Goal: Obtain resource: Download file/media

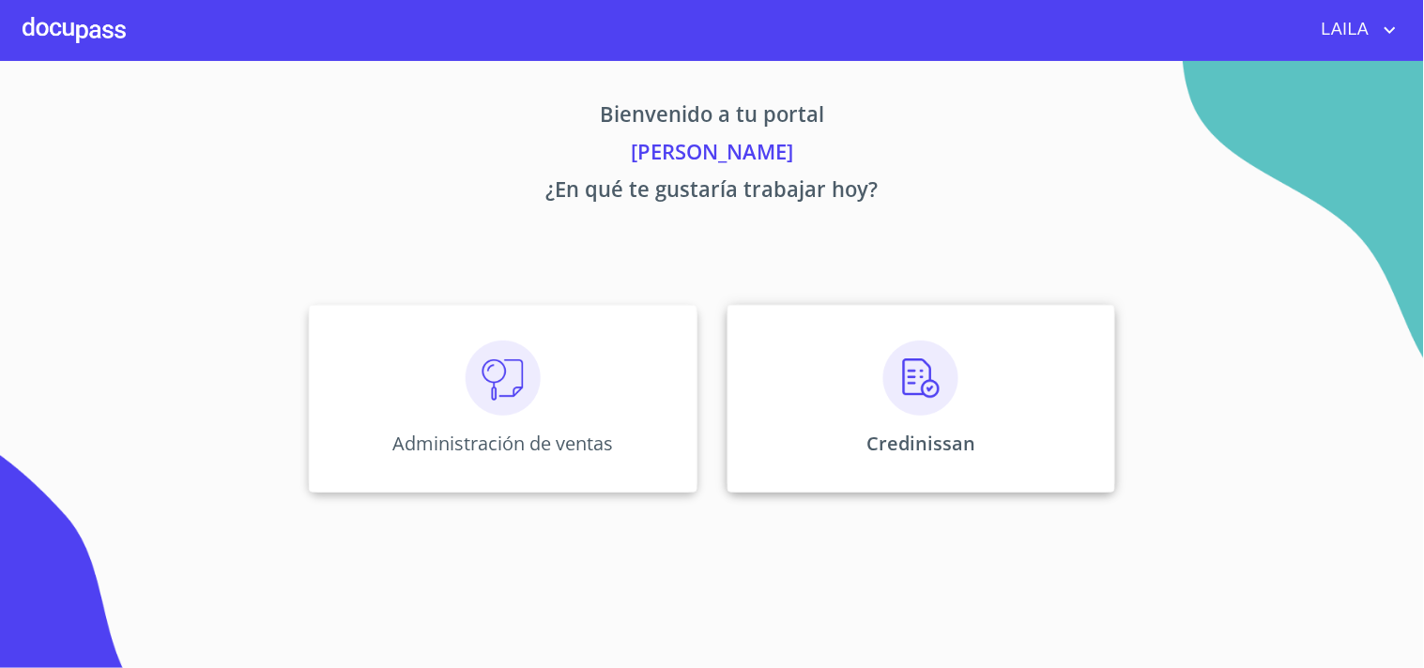
click at [930, 401] on img at bounding box center [920, 378] width 75 height 75
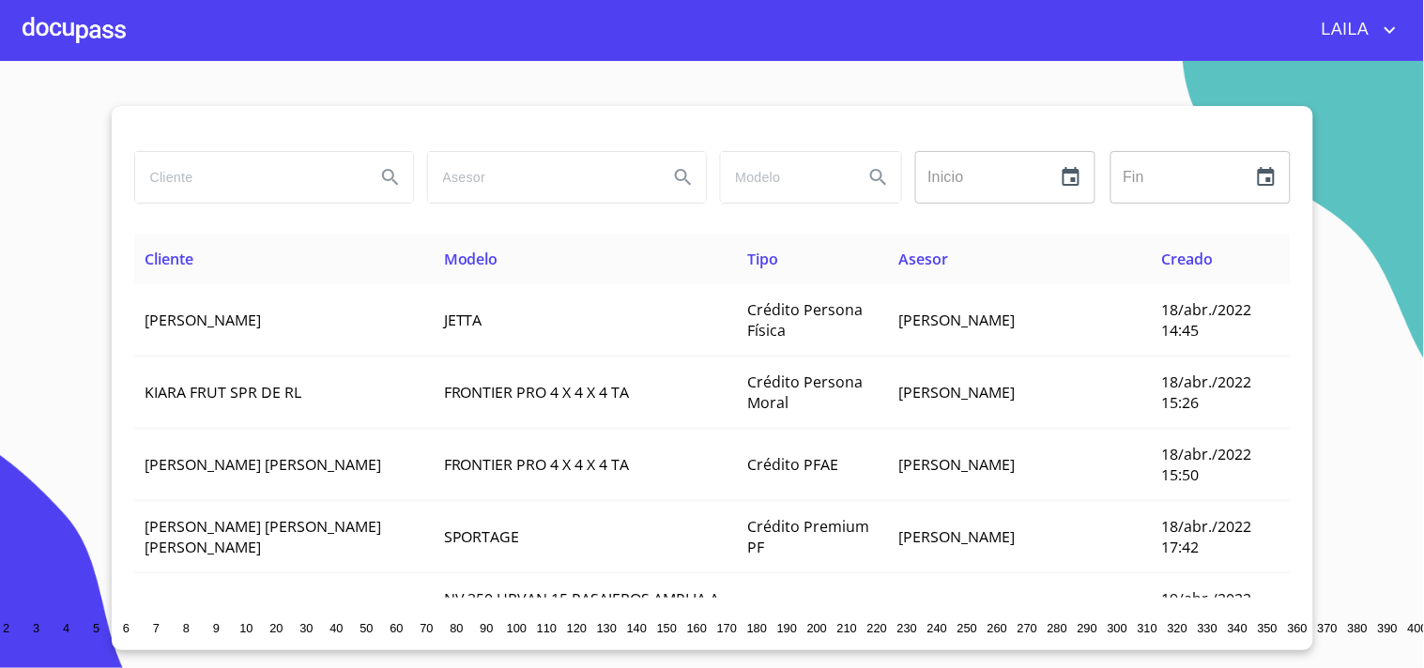
click at [296, 180] on input "search" at bounding box center [247, 177] width 225 height 51
type input "[PERSON_NAME]"
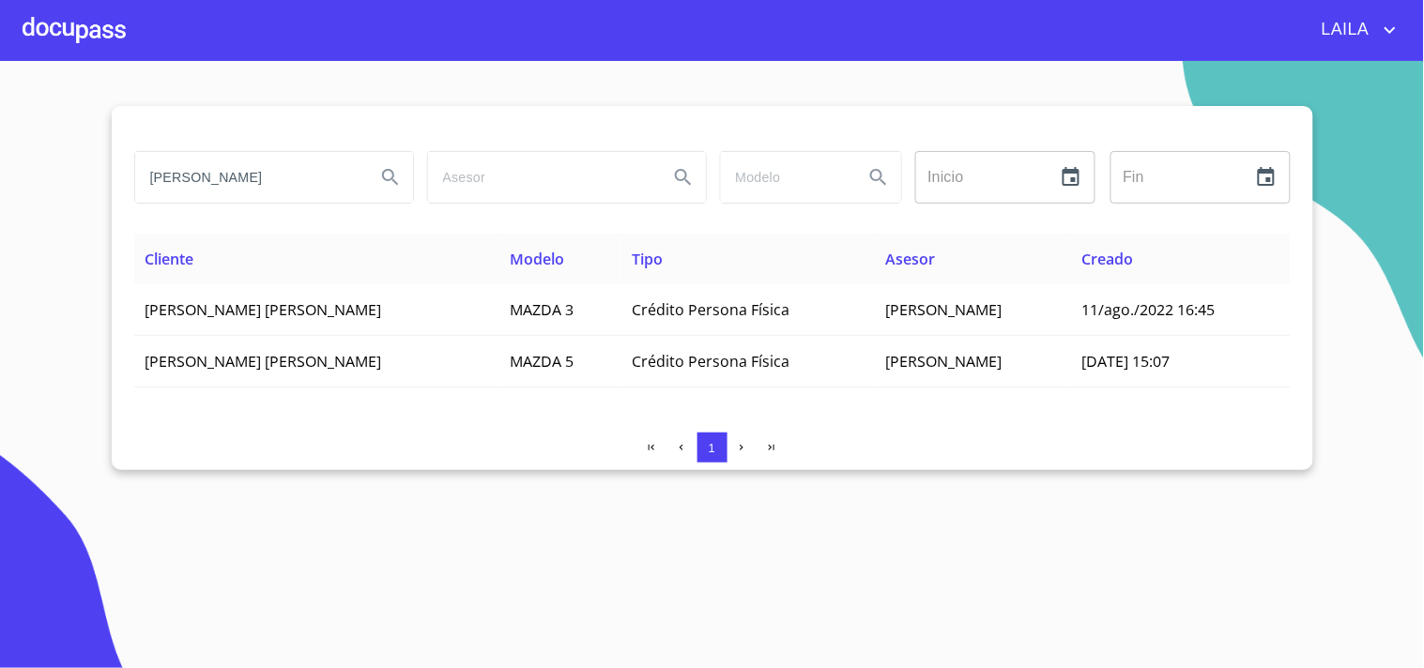
click at [310, 200] on input "[PERSON_NAME]" at bounding box center [247, 177] width 225 height 51
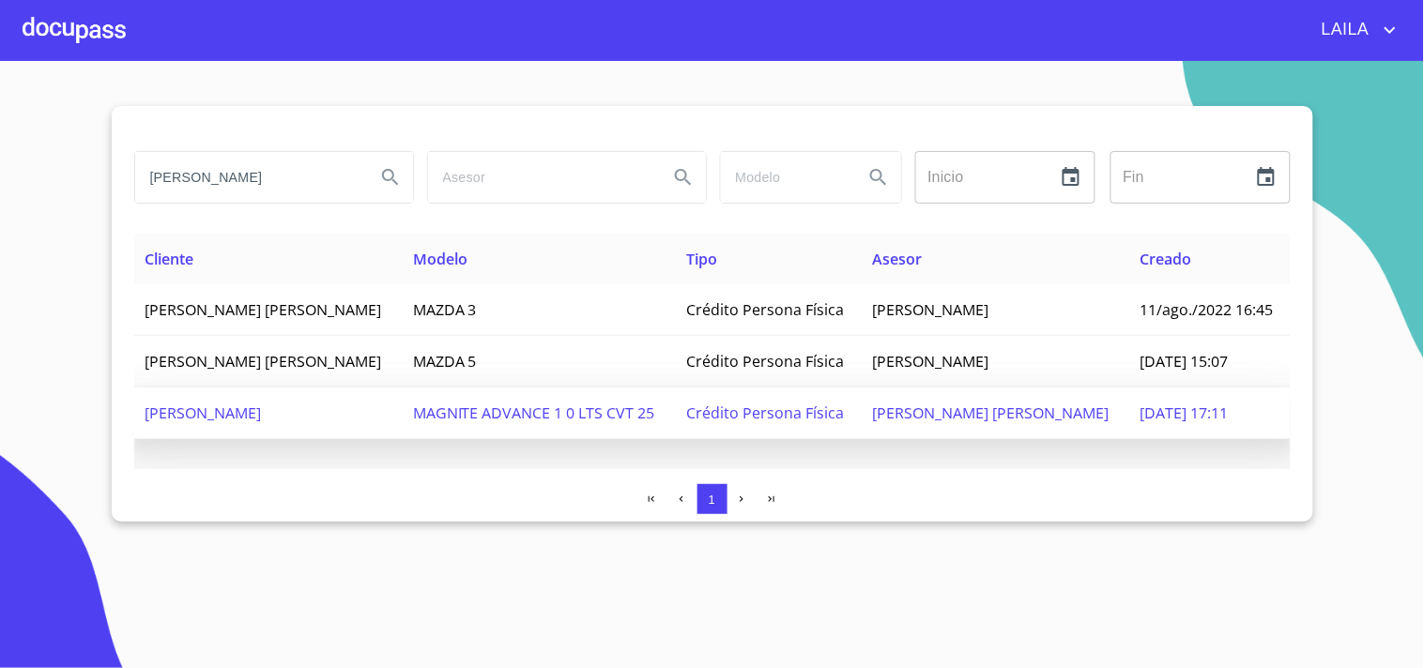
click at [297, 424] on td "[PERSON_NAME]" at bounding box center [267, 414] width 267 height 52
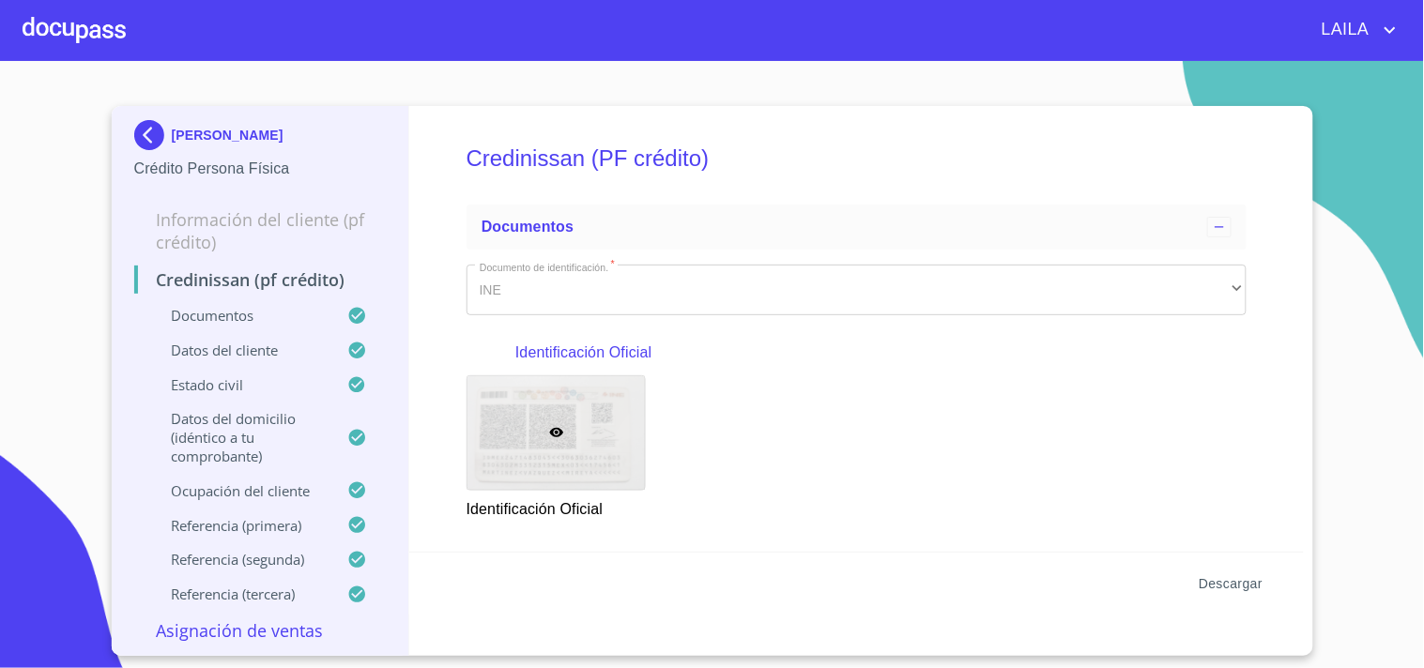
click at [1230, 570] on button "Descargar" at bounding box center [1230, 584] width 79 height 35
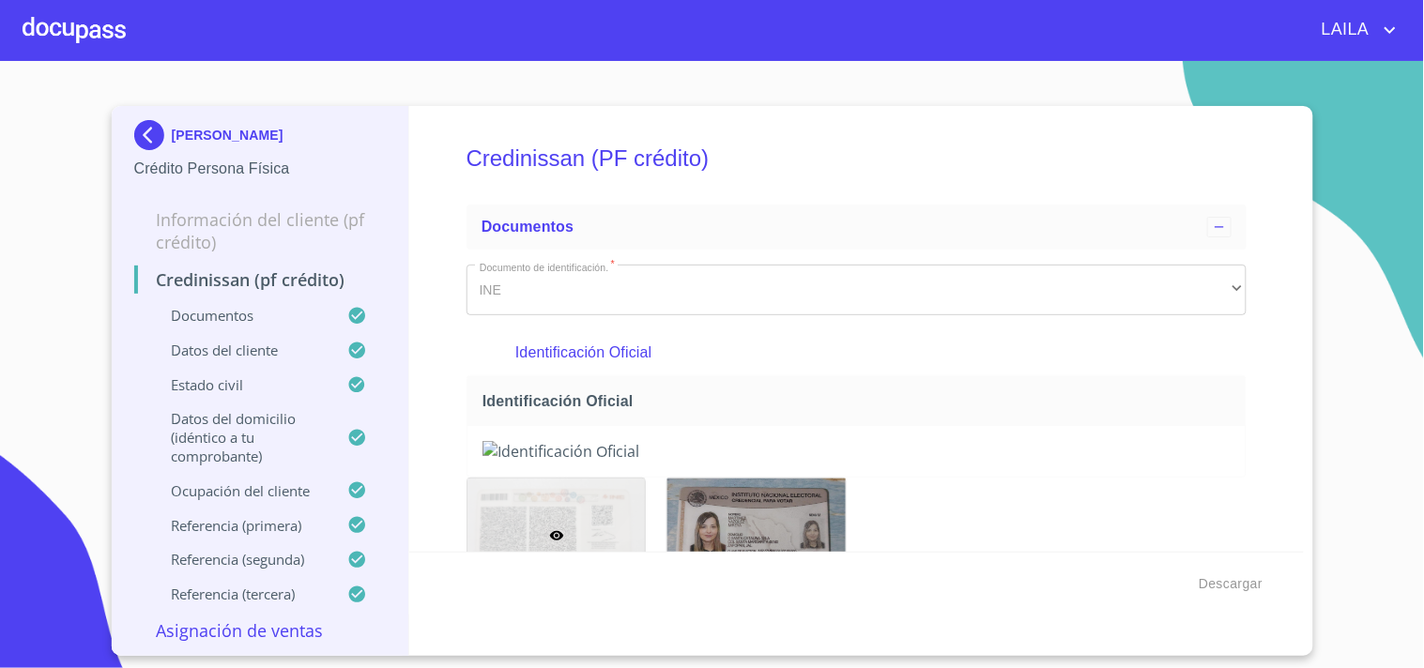
click at [160, 133] on img at bounding box center [153, 135] width 38 height 30
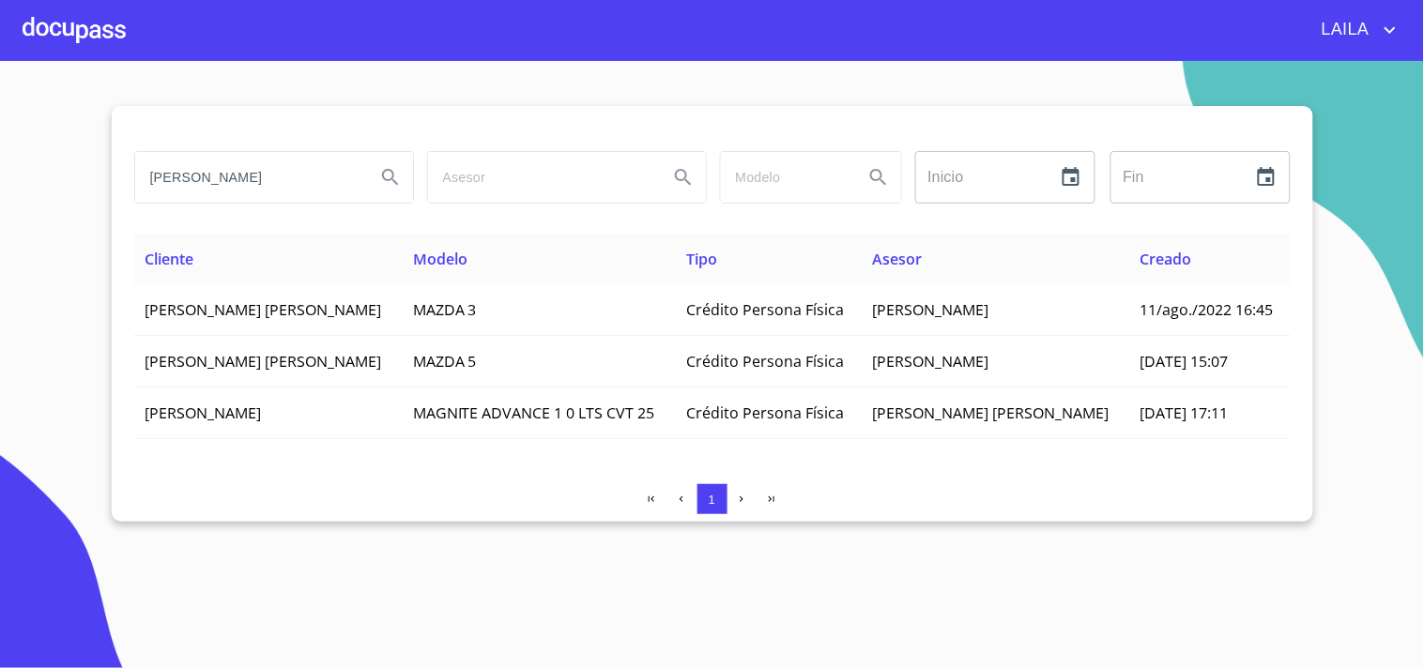
click at [332, 170] on input "[PERSON_NAME]" at bounding box center [247, 177] width 225 height 51
type input "[PERSON_NAME]"
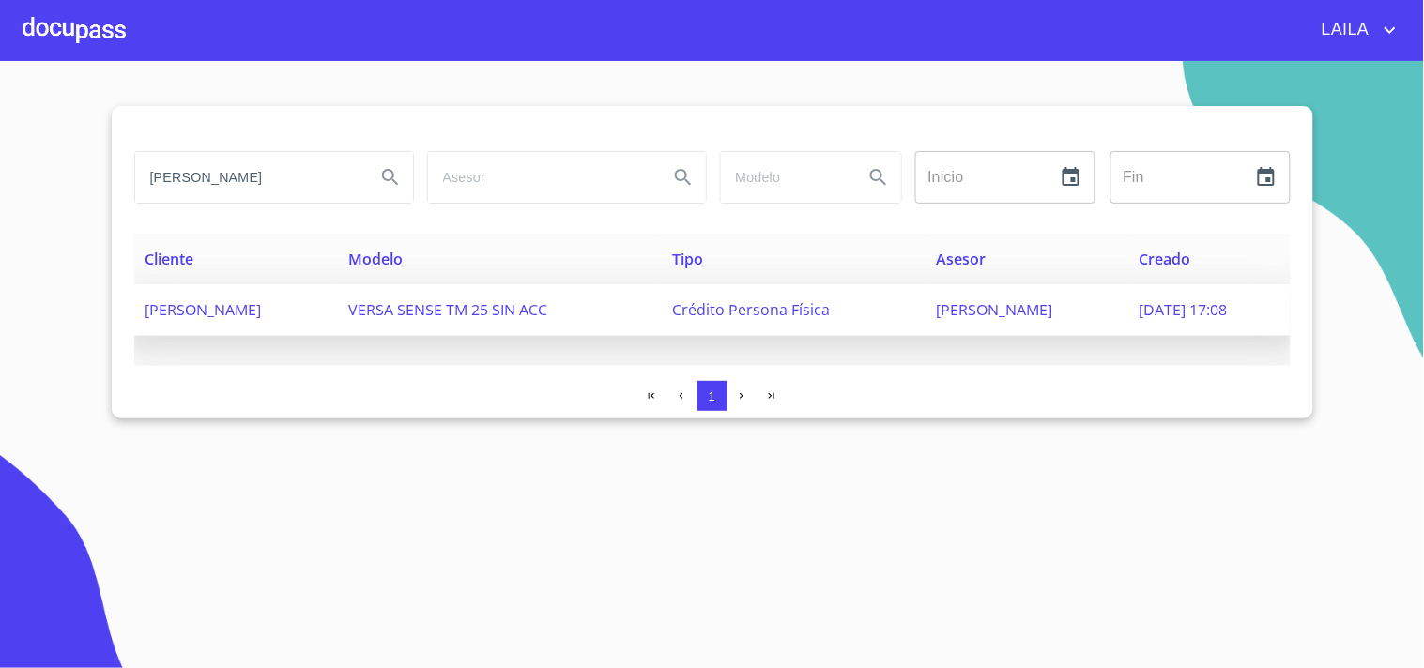
click at [221, 308] on span "[PERSON_NAME]" at bounding box center [203, 309] width 116 height 21
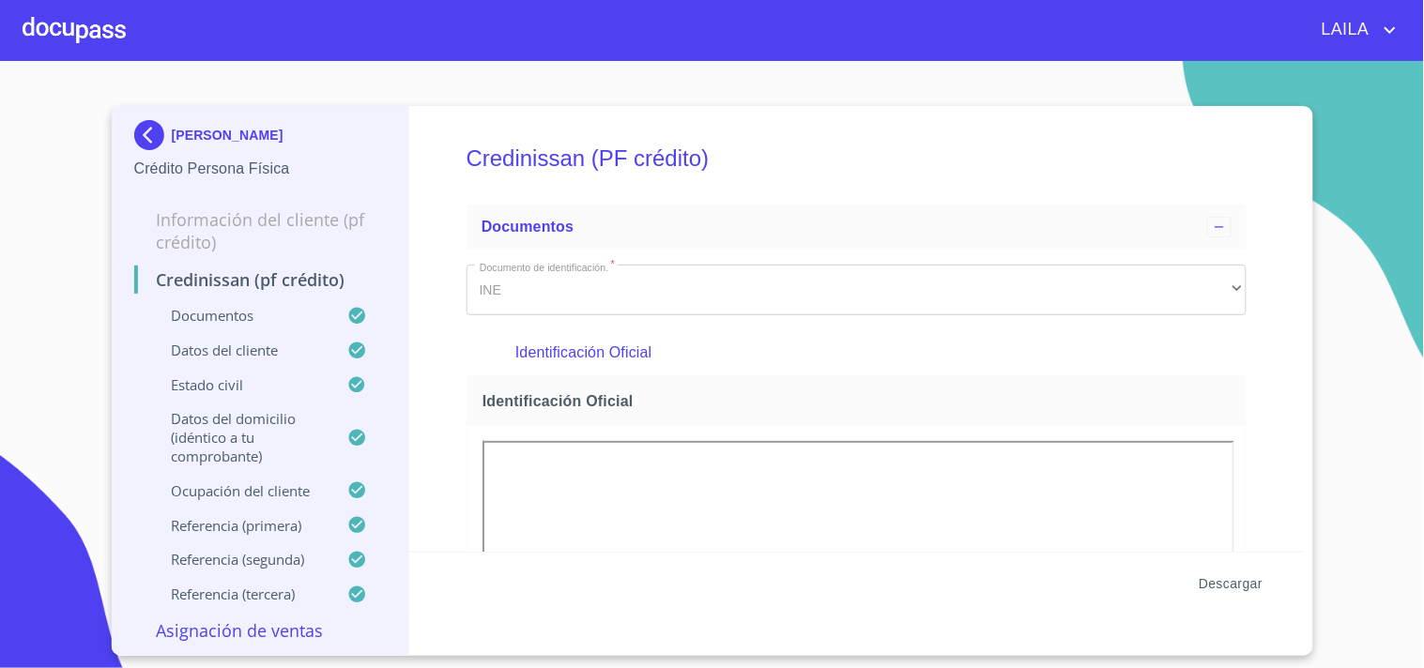
click at [1246, 584] on span "Descargar" at bounding box center [1230, 583] width 64 height 23
click at [160, 141] on img at bounding box center [153, 135] width 38 height 30
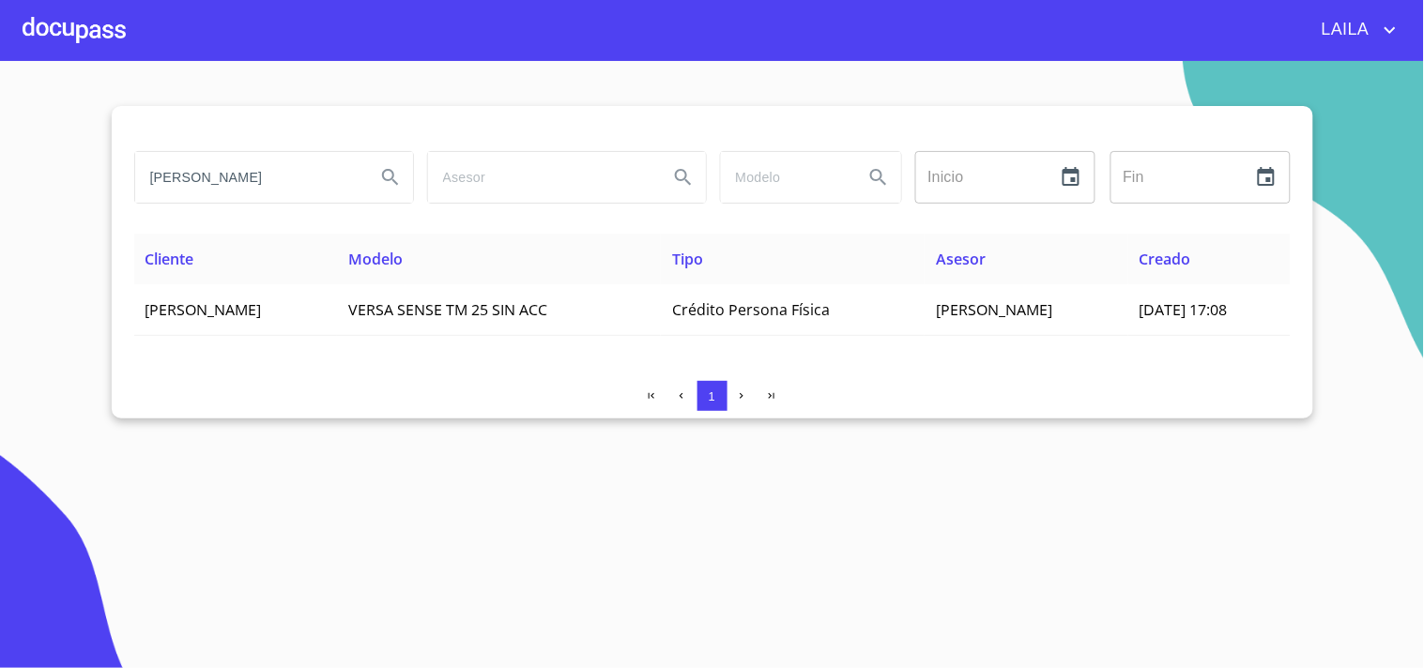
click at [307, 173] on input "[PERSON_NAME]" at bounding box center [247, 177] width 225 height 51
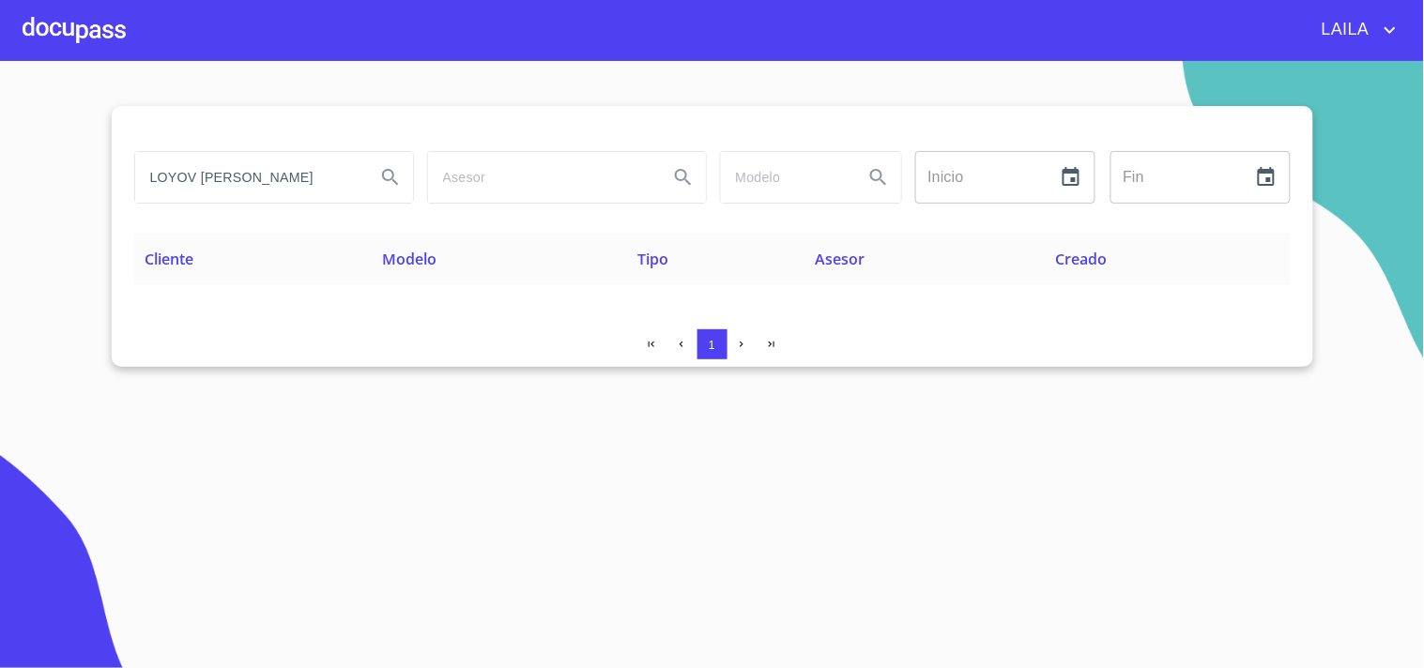
click at [307, 179] on input "LOYOV [PERSON_NAME]" at bounding box center [247, 177] width 225 height 51
click at [195, 179] on input "LOYOV [PERSON_NAME]" at bounding box center [247, 177] width 225 height 51
type input "[PERSON_NAME]"
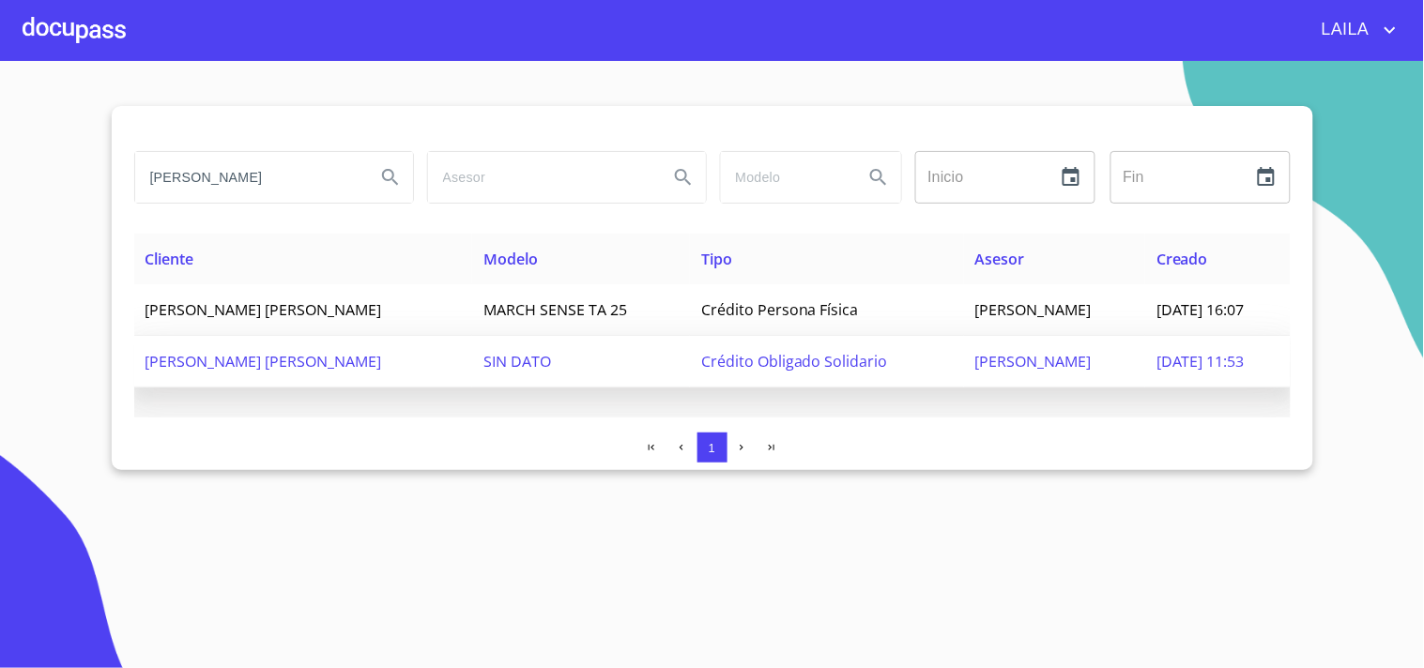
click at [327, 362] on span "[PERSON_NAME] [PERSON_NAME]" at bounding box center [263, 361] width 236 height 21
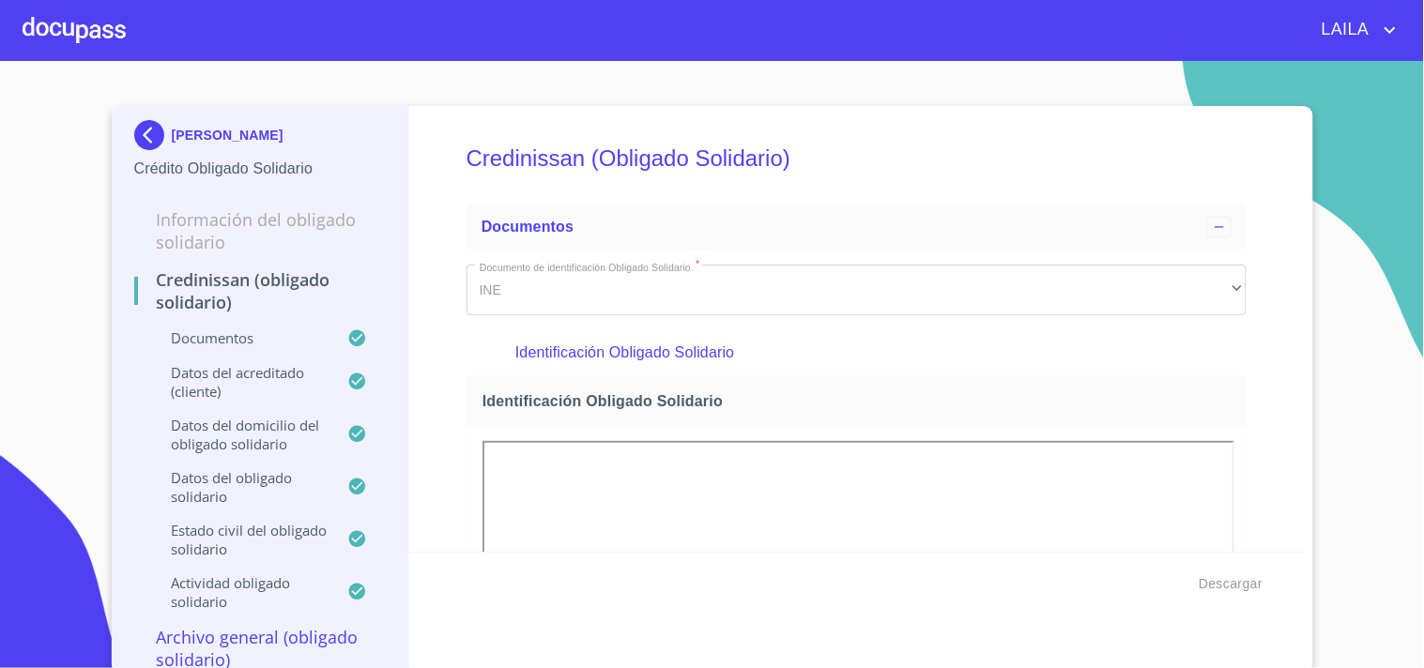
click at [139, 128] on img at bounding box center [153, 135] width 38 height 30
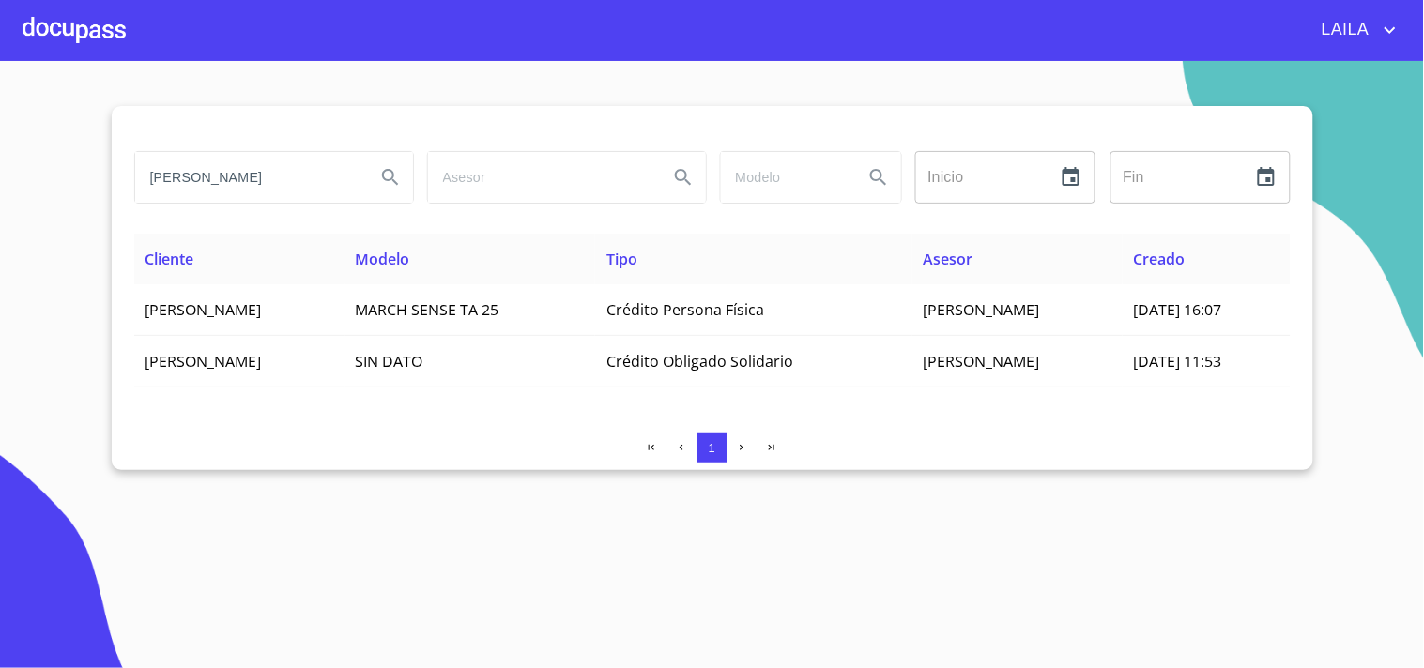
click at [327, 180] on input "[PERSON_NAME]" at bounding box center [247, 177] width 225 height 51
click at [327, 179] on input "[PERSON_NAME]" at bounding box center [247, 177] width 225 height 51
